Goal: Entertainment & Leisure: Consume media (video, audio)

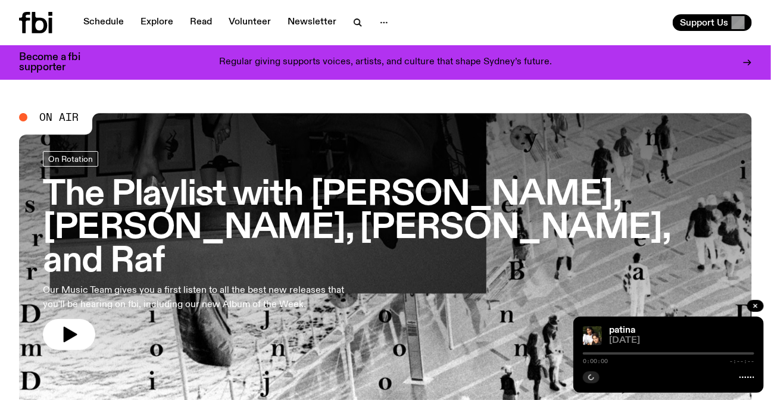
click at [249, 187] on h3 "The Playlist with [PERSON_NAME], [PERSON_NAME], [PERSON_NAME], and Raf" at bounding box center [385, 228] width 685 height 99
click at [424, 199] on h3 "The Playlist with [PERSON_NAME], [PERSON_NAME], [PERSON_NAME], and Raf" at bounding box center [385, 228] width 685 height 99
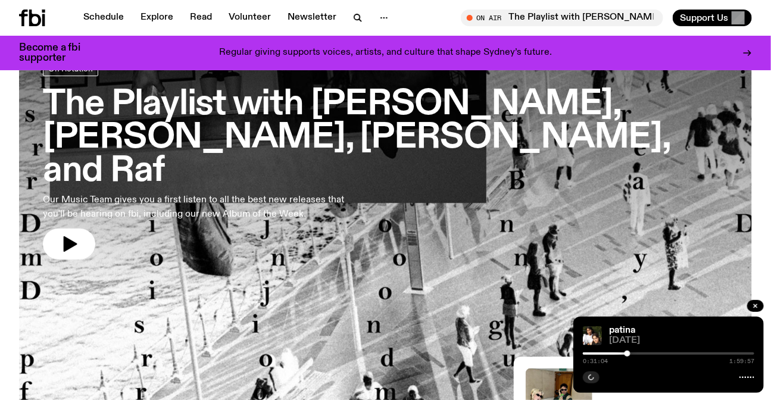
scroll to position [158, 0]
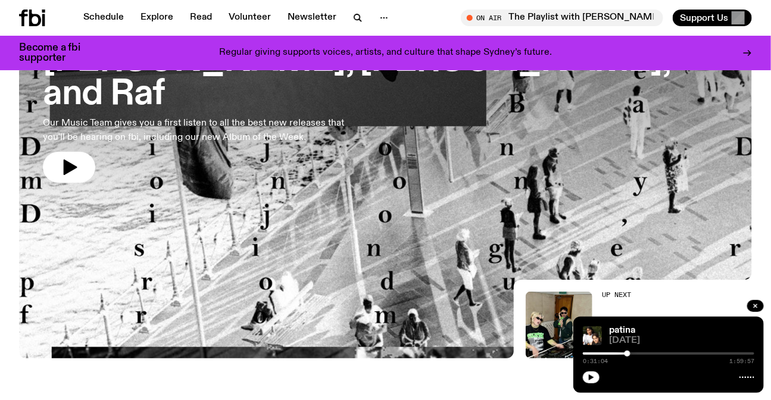
click at [436, 270] on img at bounding box center [385, 152] width 732 height 412
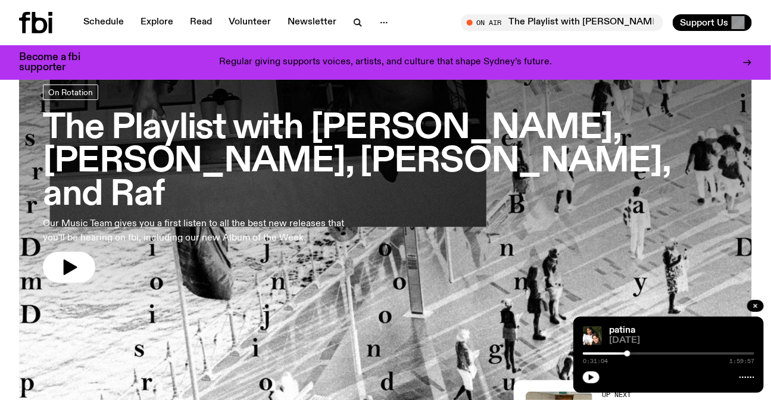
scroll to position [0, 0]
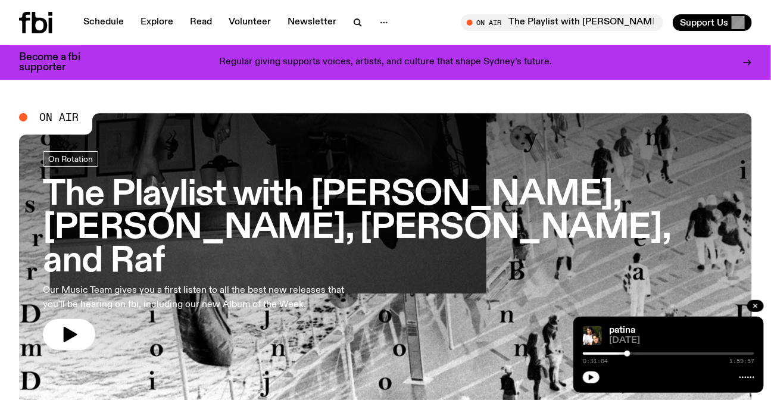
click at [248, 185] on h3 "The Playlist with [PERSON_NAME], [PERSON_NAME], [PERSON_NAME], and Raf" at bounding box center [385, 228] width 685 height 99
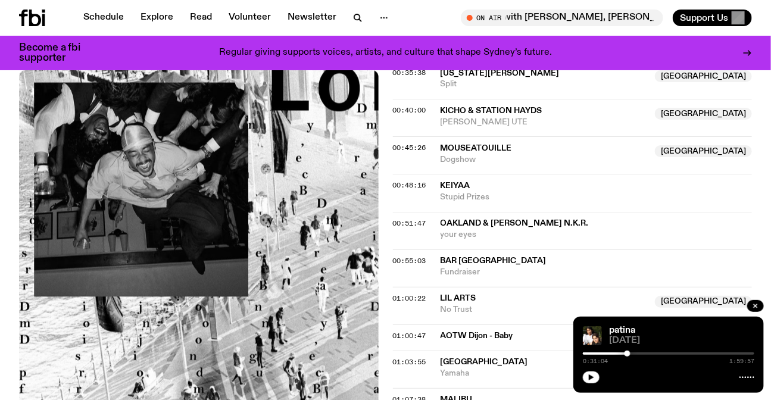
scroll to position [802, 0]
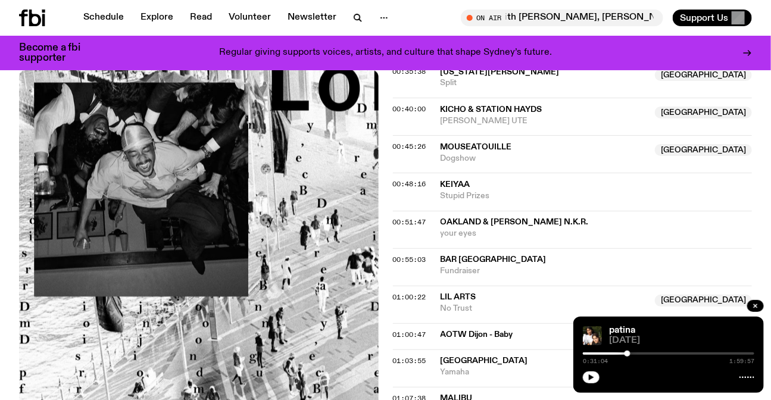
click at [39, 24] on icon at bounding box center [32, 18] width 26 height 17
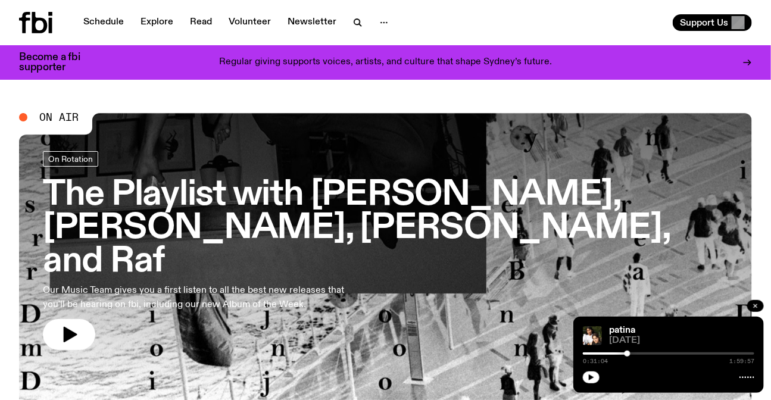
click at [753, 303] on icon "button" at bounding box center [754, 305] width 7 height 7
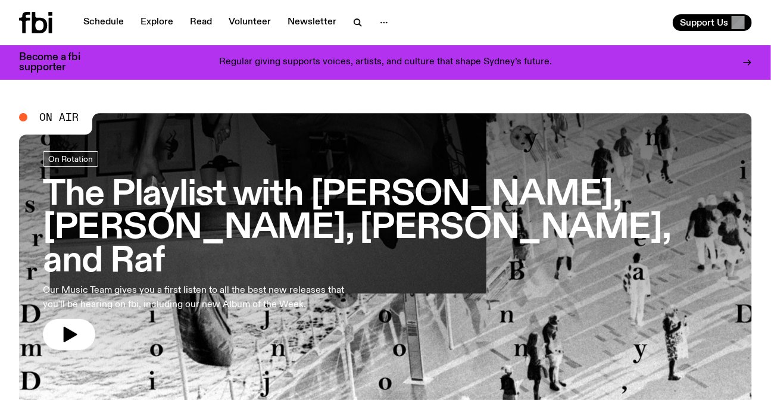
click at [406, 176] on link "The Playlist with [PERSON_NAME], [PERSON_NAME], [PERSON_NAME], and Raf Our Musi…" at bounding box center [385, 250] width 685 height 198
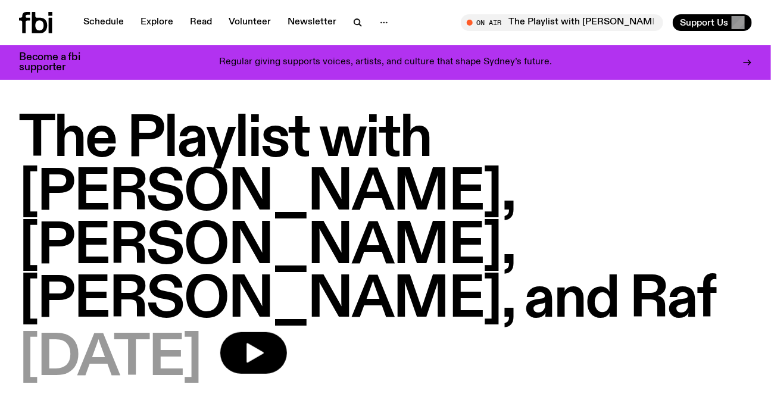
click at [563, 161] on h1 "The Playlist with [PERSON_NAME], [PERSON_NAME], [PERSON_NAME], and Raf" at bounding box center [385, 220] width 732 height 214
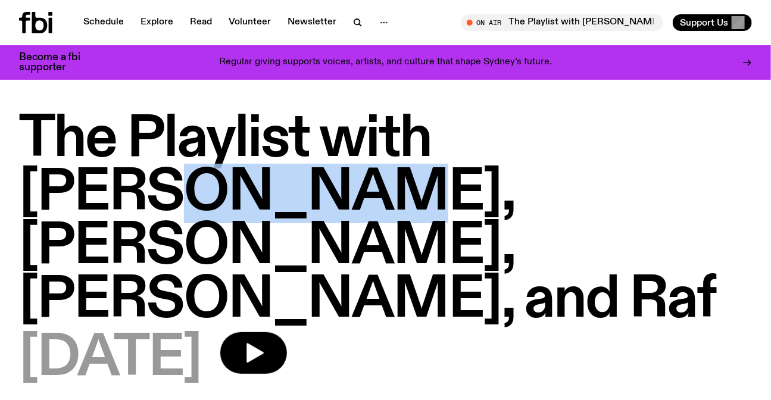
click at [563, 161] on h1 "The Playlist with [PERSON_NAME], [PERSON_NAME], [PERSON_NAME], and Raf" at bounding box center [385, 220] width 732 height 214
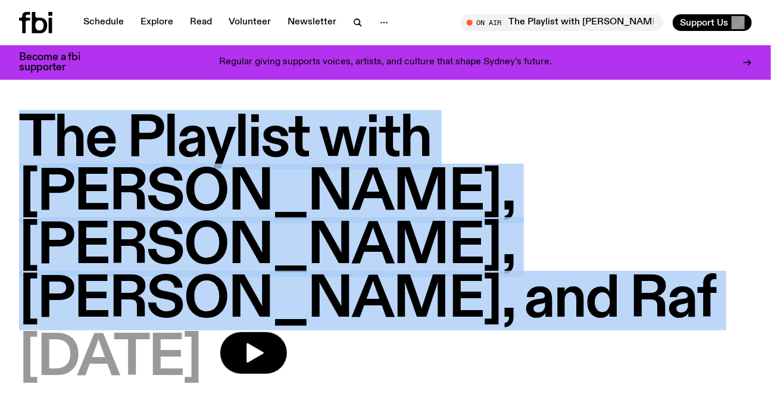
click at [563, 161] on h1 "The Playlist with [PERSON_NAME], [PERSON_NAME], [PERSON_NAME], and Raf" at bounding box center [385, 220] width 732 height 214
click at [644, 184] on h1 "The Playlist with [PERSON_NAME], [PERSON_NAME], [PERSON_NAME], and Raf" at bounding box center [385, 220] width 732 height 214
